Goal: Find specific page/section: Find specific page/section

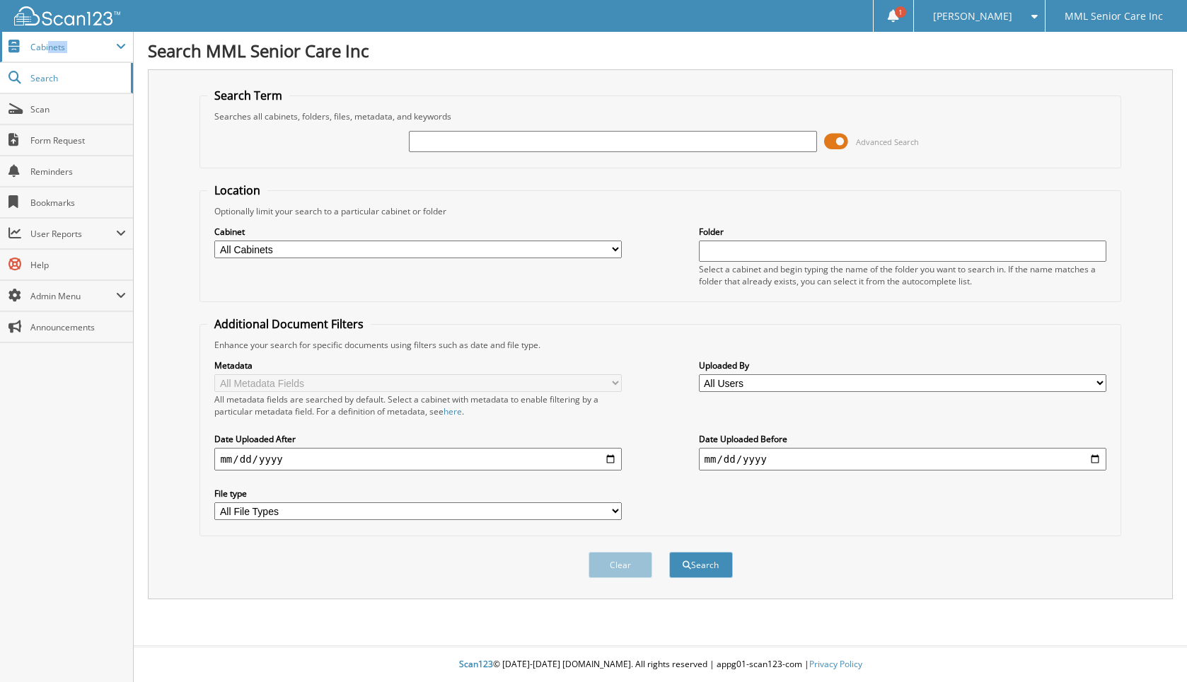
click at [57, 53] on span "Cabinets" at bounding box center [66, 47] width 133 height 30
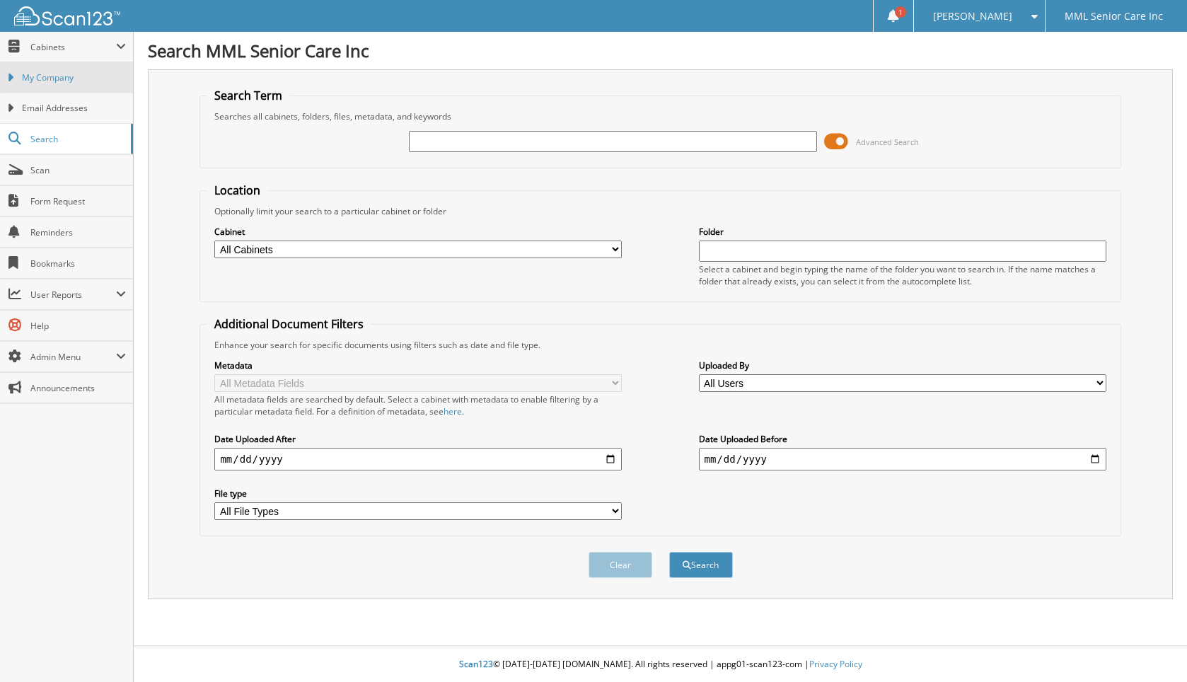
click at [57, 86] on link "My Company" at bounding box center [66, 77] width 133 height 30
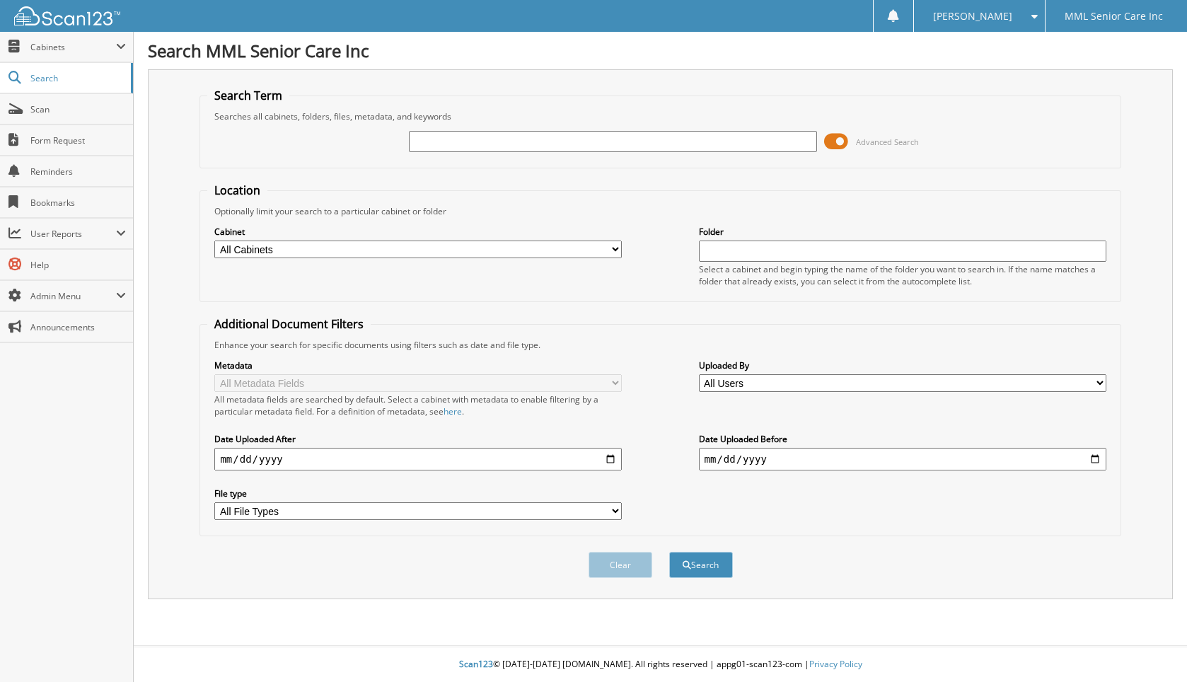
click at [736, 139] on input "text" at bounding box center [613, 141] width 408 height 21
type input "pompey"
click at [669, 552] on button "Search" at bounding box center [701, 565] width 64 height 26
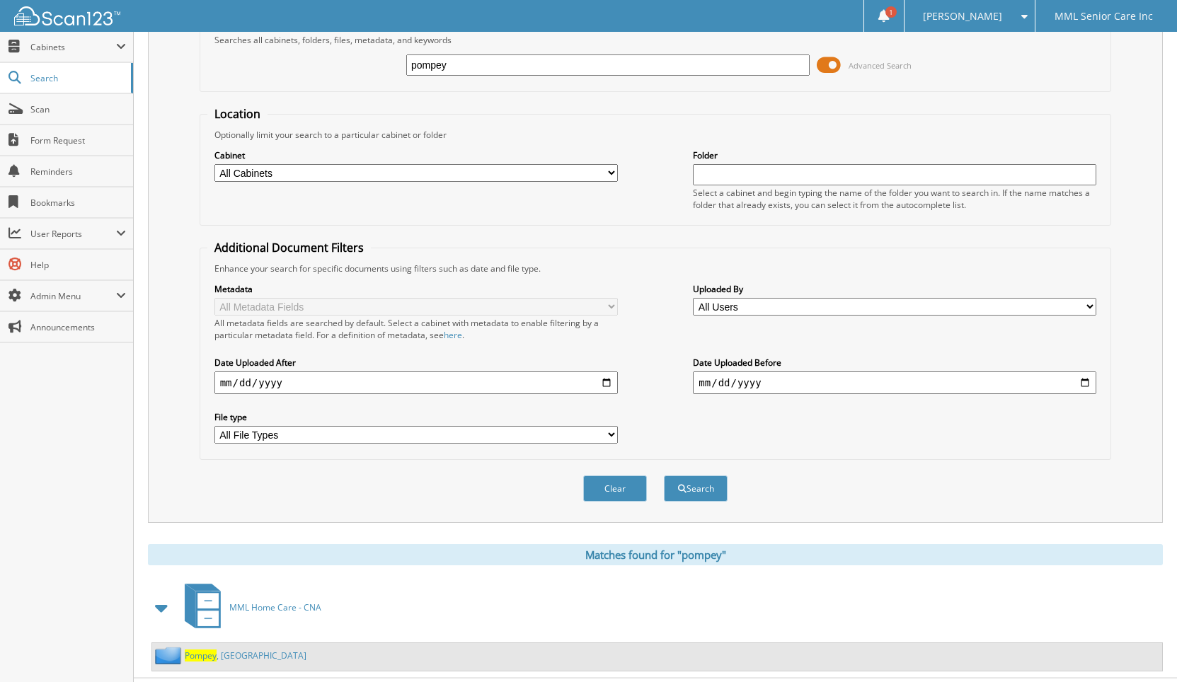
scroll to position [108, 0]
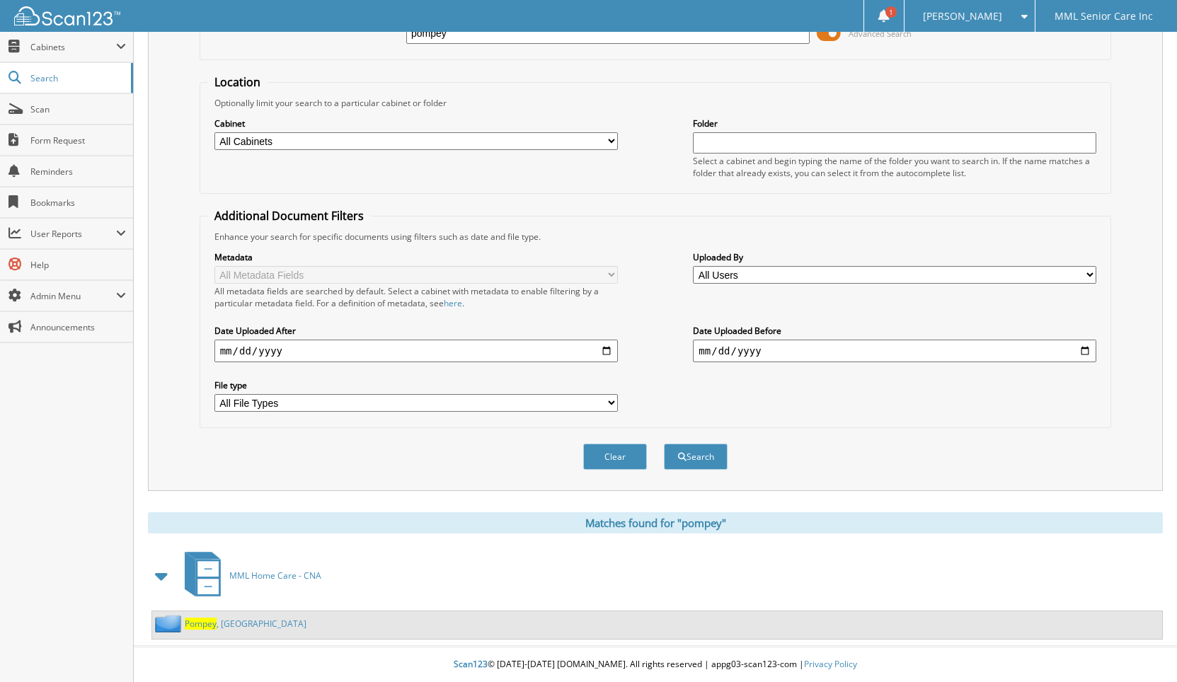
click at [209, 626] on span "Pompey" at bounding box center [201, 624] width 32 height 12
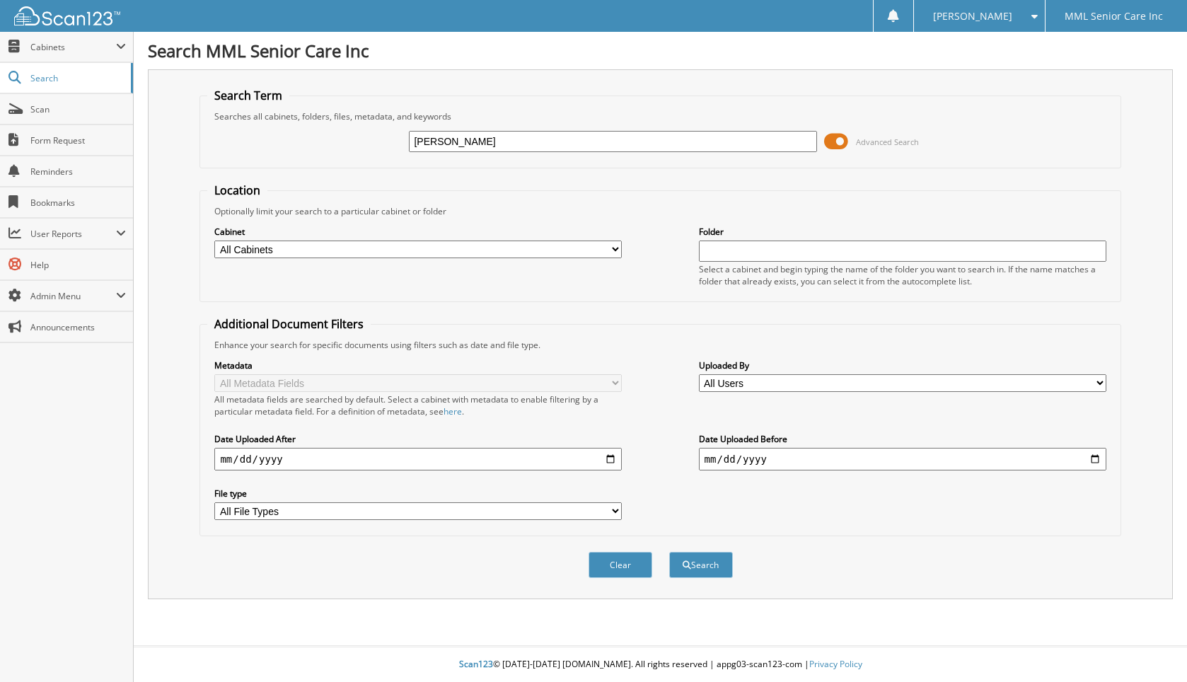
type input "Melinda Cruz"
click at [669, 552] on button "Search" at bounding box center [701, 565] width 64 height 26
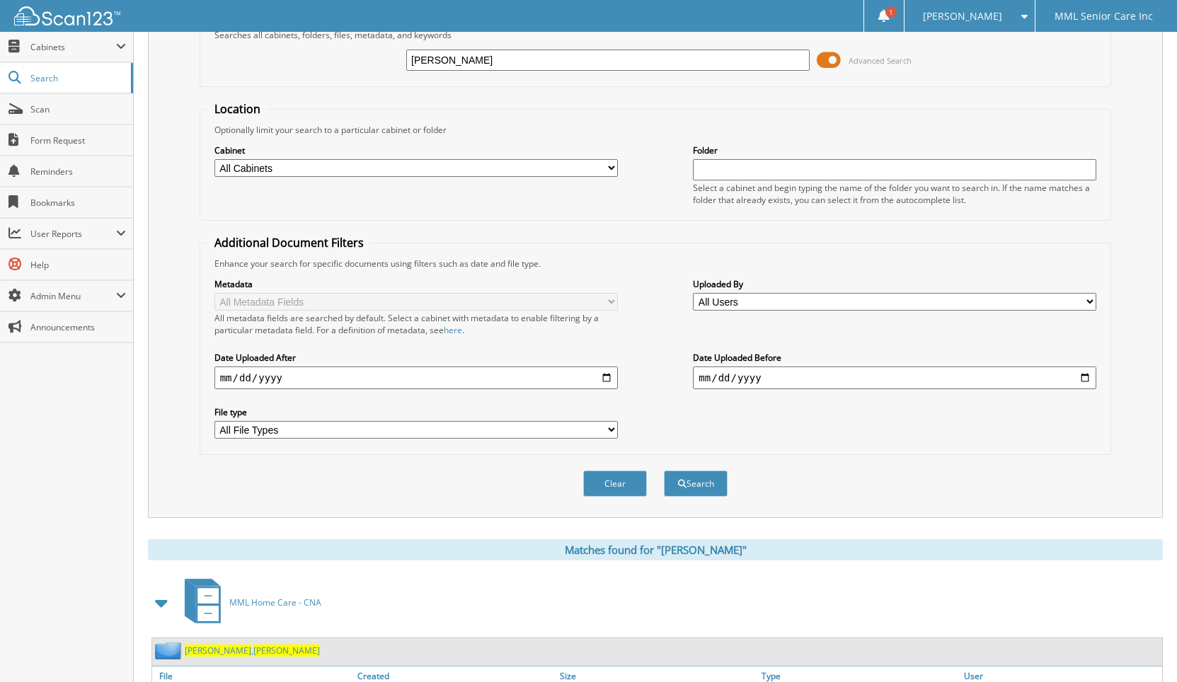
scroll to position [187, 0]
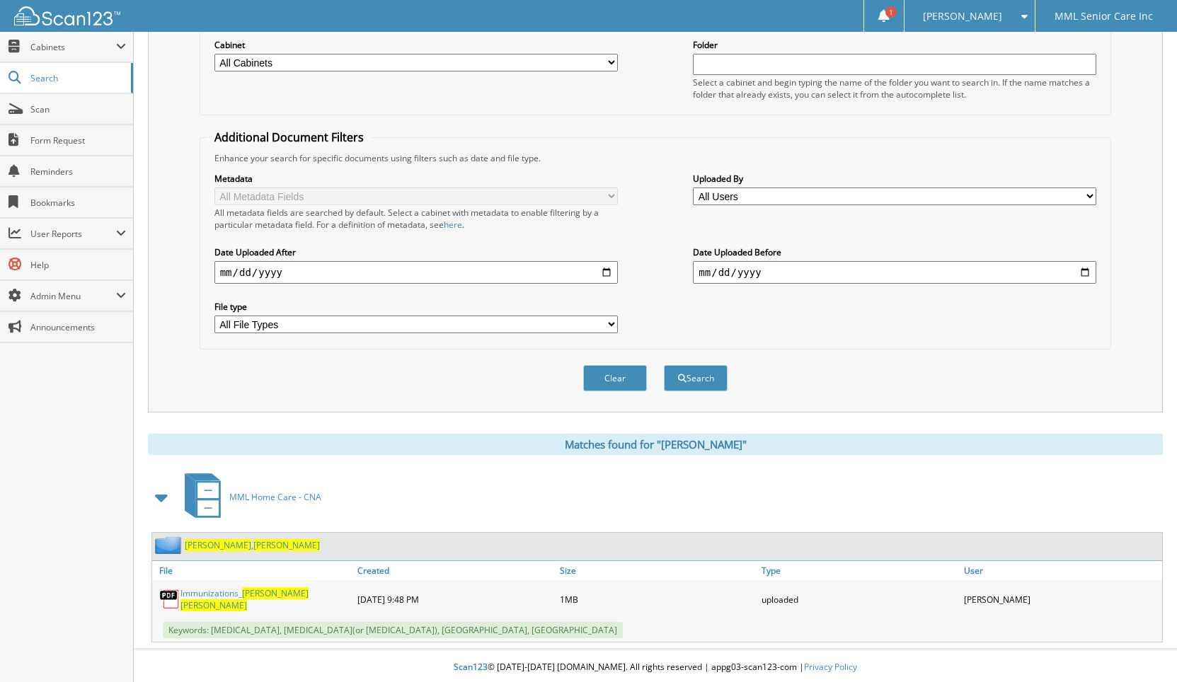
click at [253, 546] on span "[PERSON_NAME]" at bounding box center [286, 545] width 67 height 12
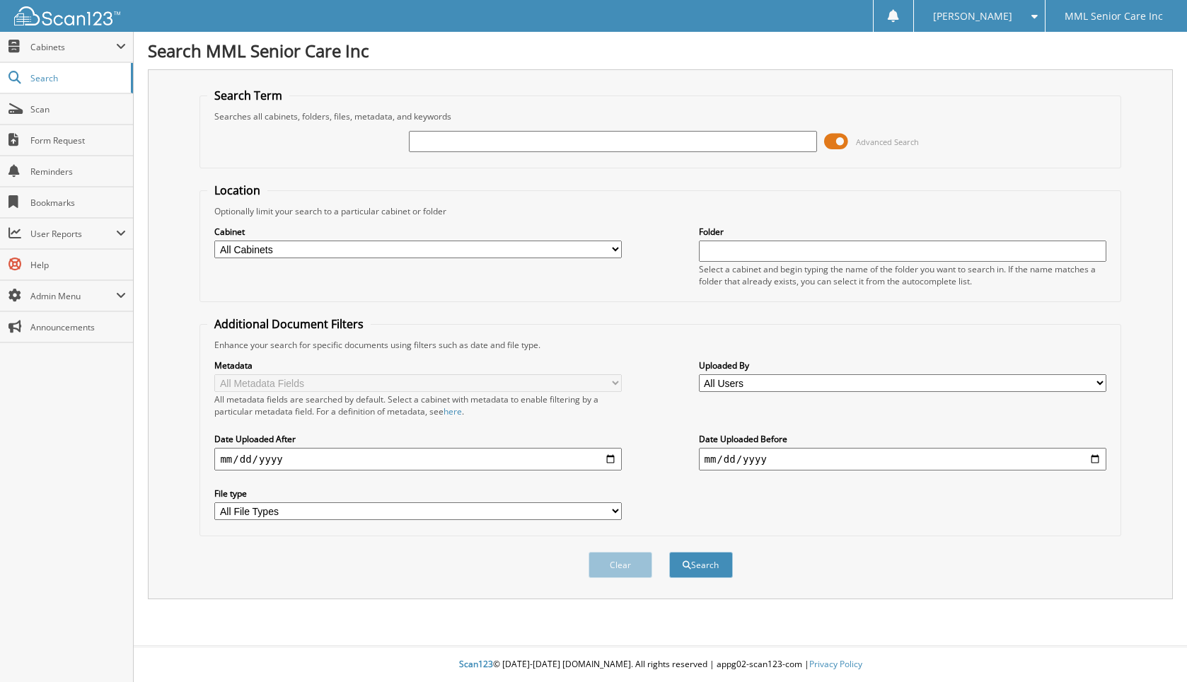
click at [432, 143] on input "text" at bounding box center [613, 141] width 408 height 21
type input "[GEOGRAPHIC_DATA]"
click at [669, 552] on button "Search" at bounding box center [701, 565] width 64 height 26
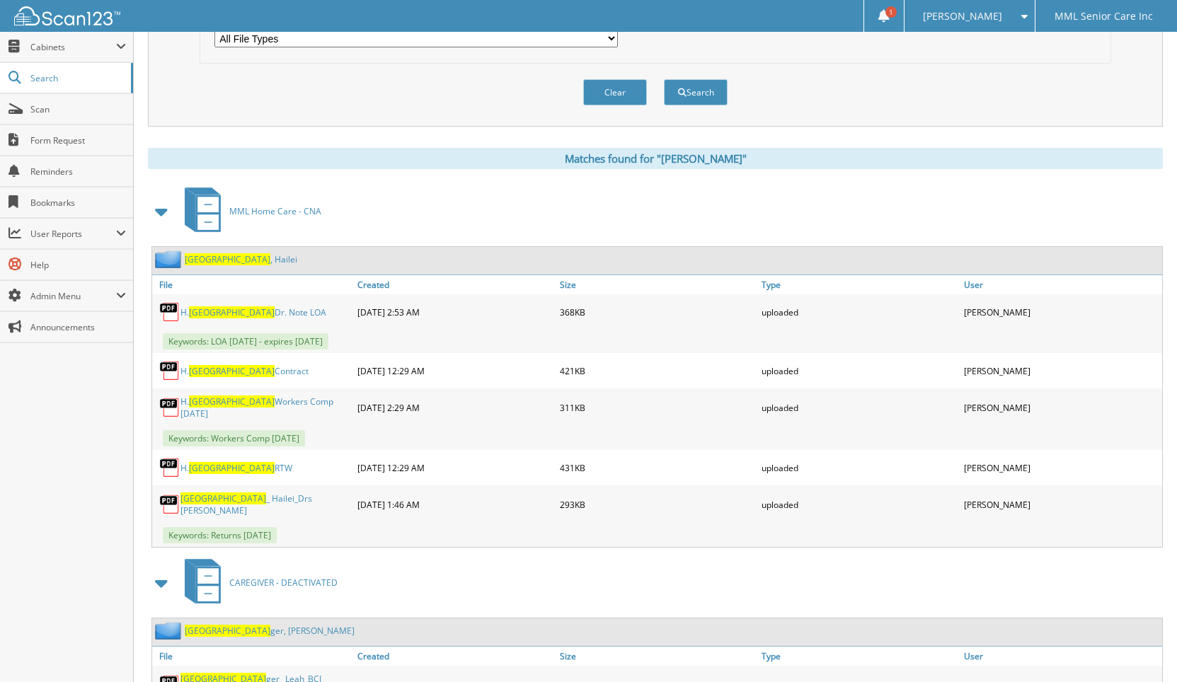
scroll to position [367, 0]
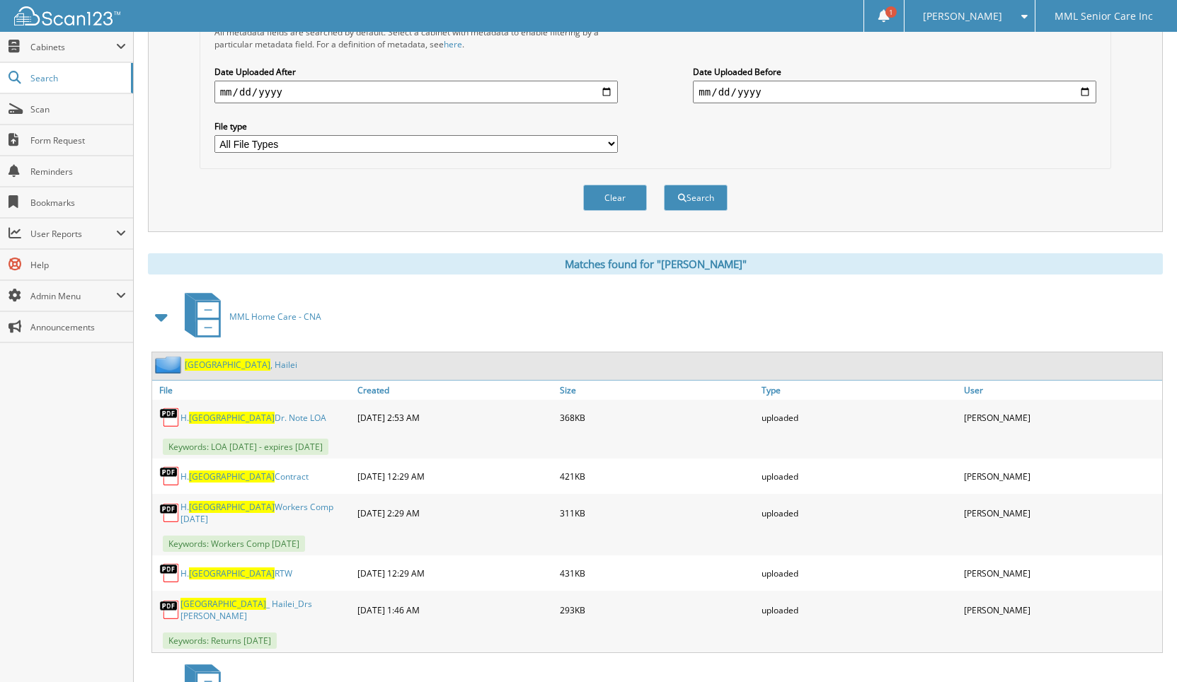
click at [217, 362] on link "Metz , Hailei" at bounding box center [241, 365] width 113 height 12
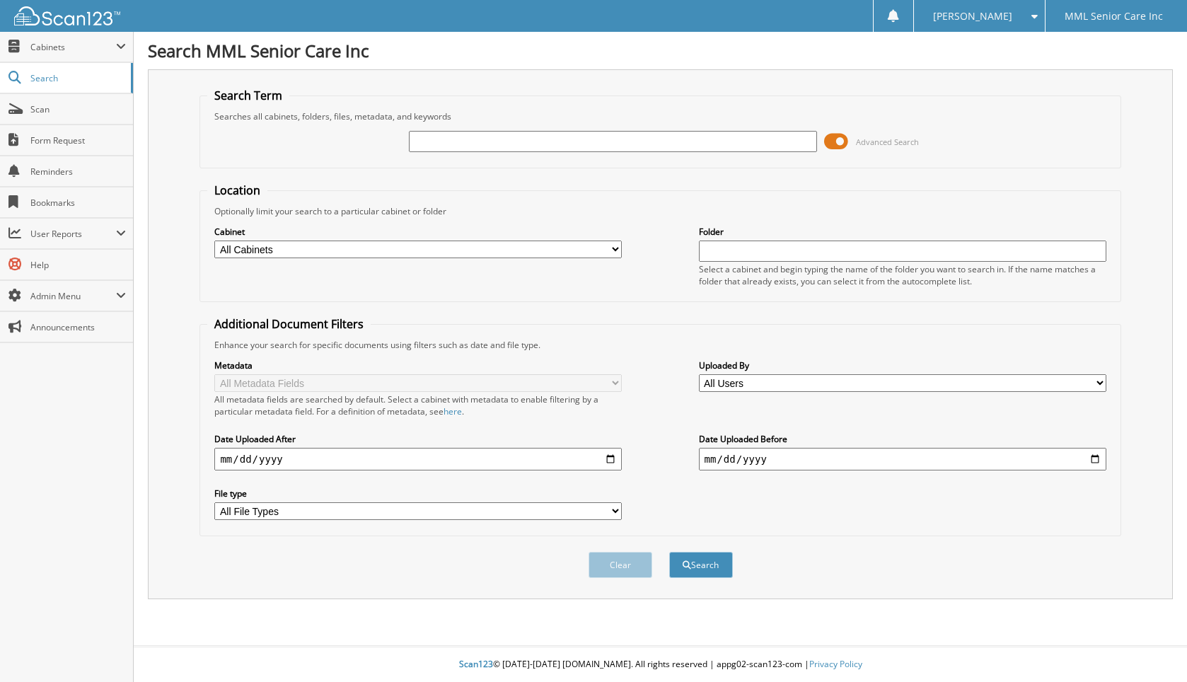
click at [483, 141] on input "text" at bounding box center [613, 141] width 408 height 21
type input "[PERSON_NAME]"
click at [669, 552] on button "Search" at bounding box center [701, 565] width 64 height 26
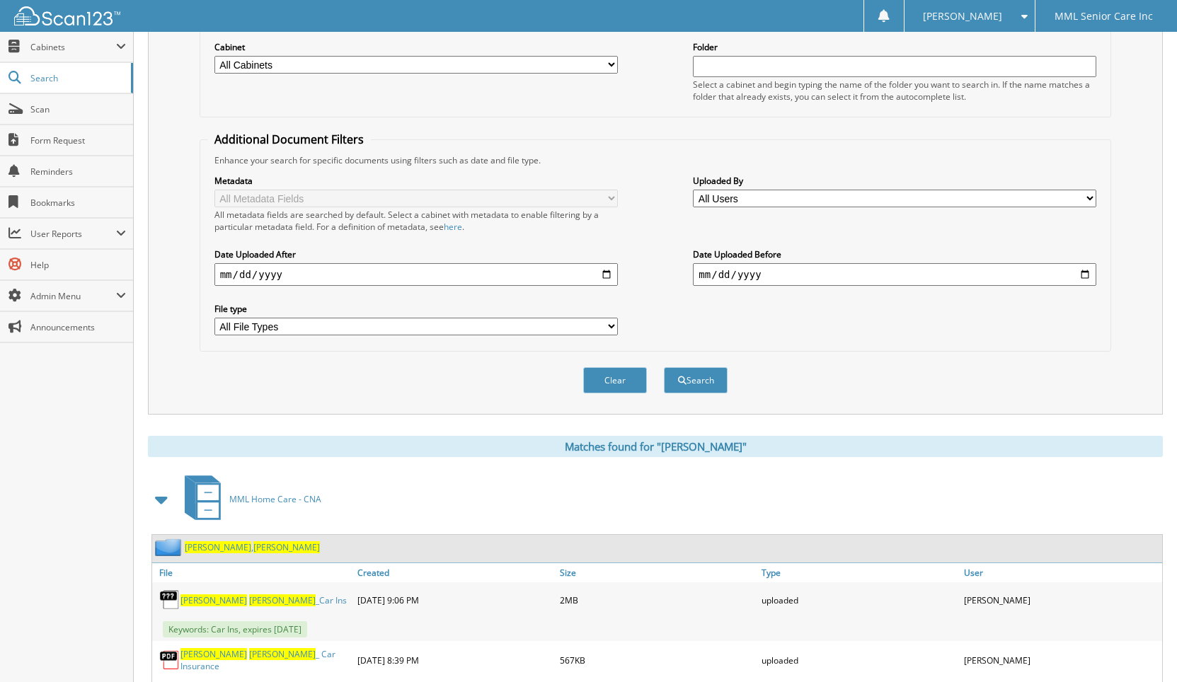
scroll to position [362, 0]
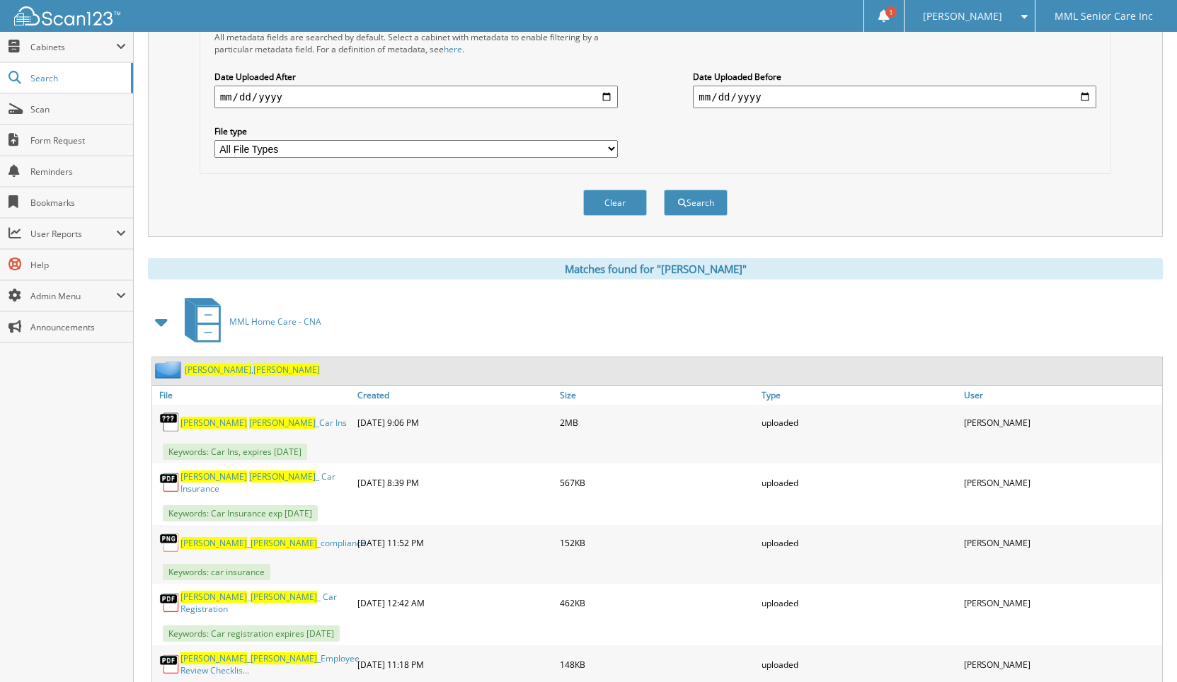
click at [253, 371] on span "Angela" at bounding box center [286, 370] width 67 height 12
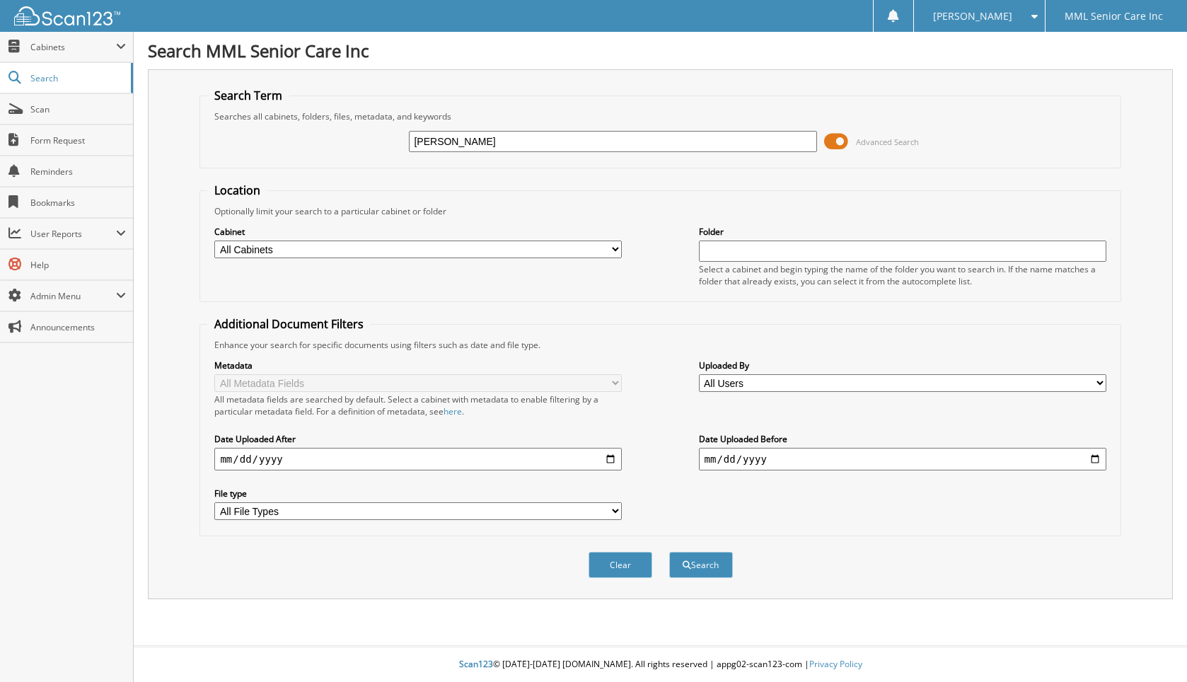
type input "[PERSON_NAME]"
click at [669, 552] on button "Search" at bounding box center [701, 565] width 64 height 26
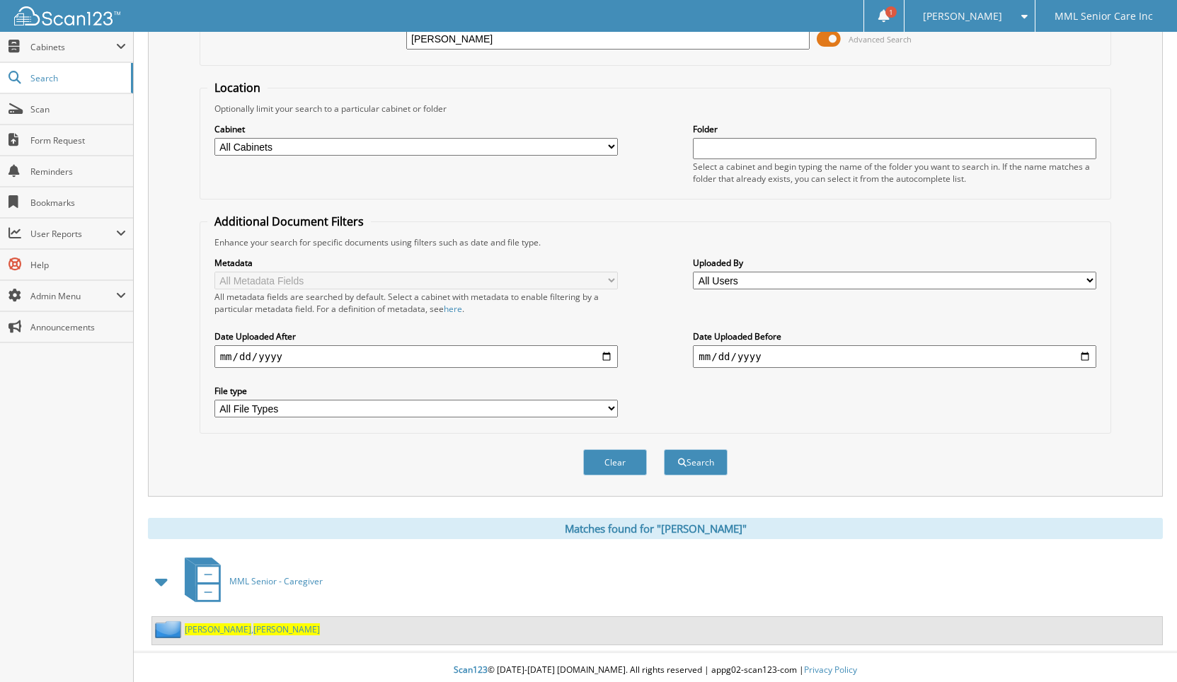
scroll to position [105, 0]
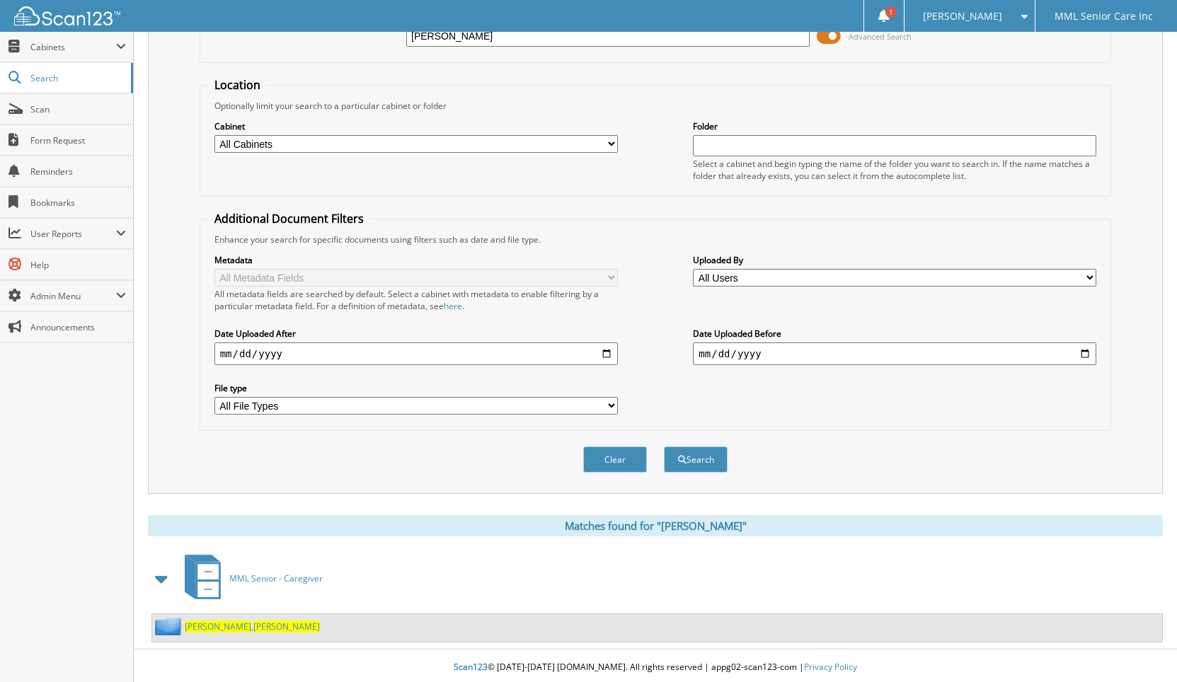
click at [253, 623] on span "Cynthia" at bounding box center [286, 627] width 67 height 12
